Goal: Transaction & Acquisition: Purchase product/service

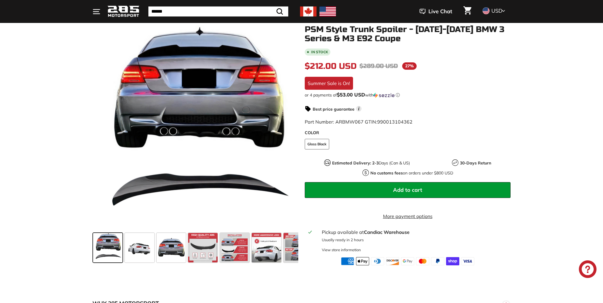
scroll to position [77, 0]
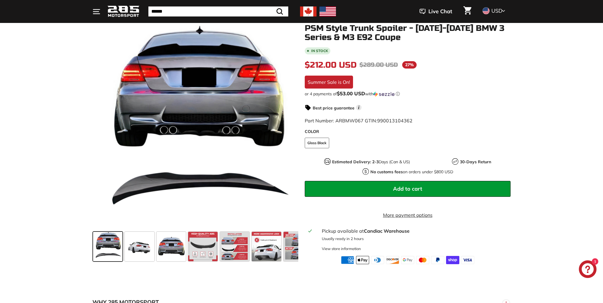
click at [380, 187] on button "Add to cart" at bounding box center [408, 189] width 206 height 16
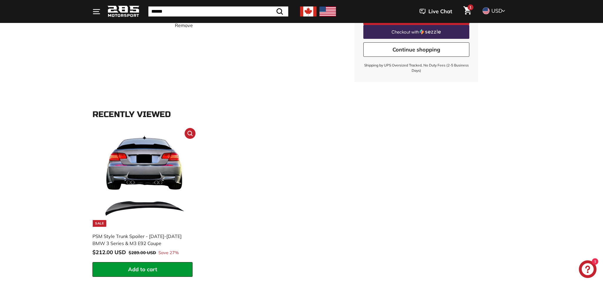
scroll to position [135, 0]
